Goal: Check status

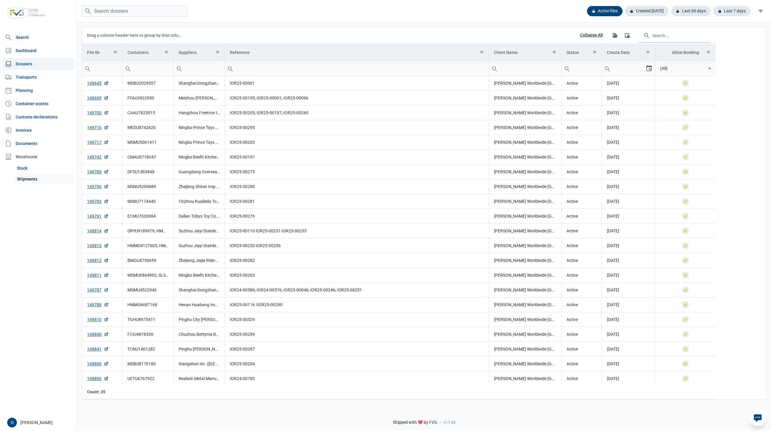
click at [32, 178] on link "Shipments" at bounding box center [44, 179] width 60 height 11
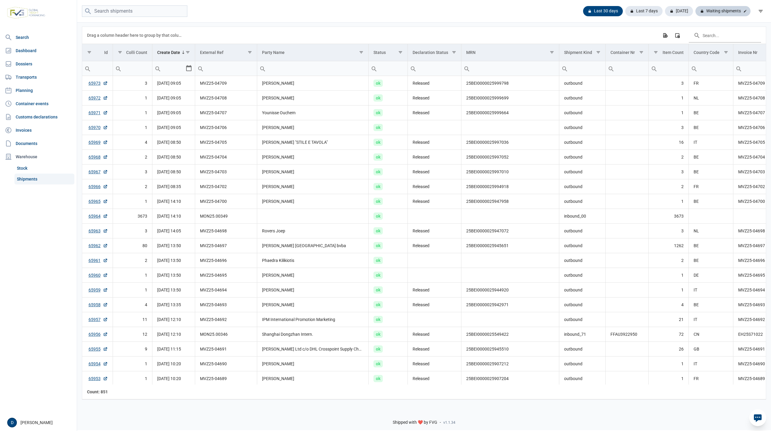
click at [724, 9] on div "Waiting shipments" at bounding box center [723, 11] width 55 height 10
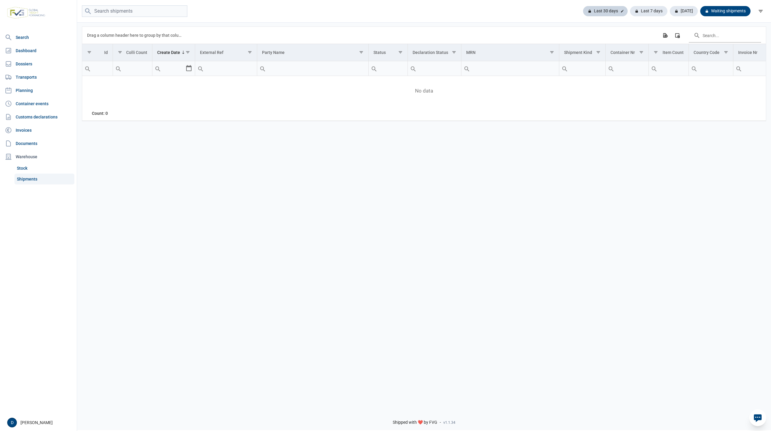
click at [608, 8] on div "Last 30 days" at bounding box center [605, 11] width 45 height 10
